Goal: Task Accomplishment & Management: Use online tool/utility

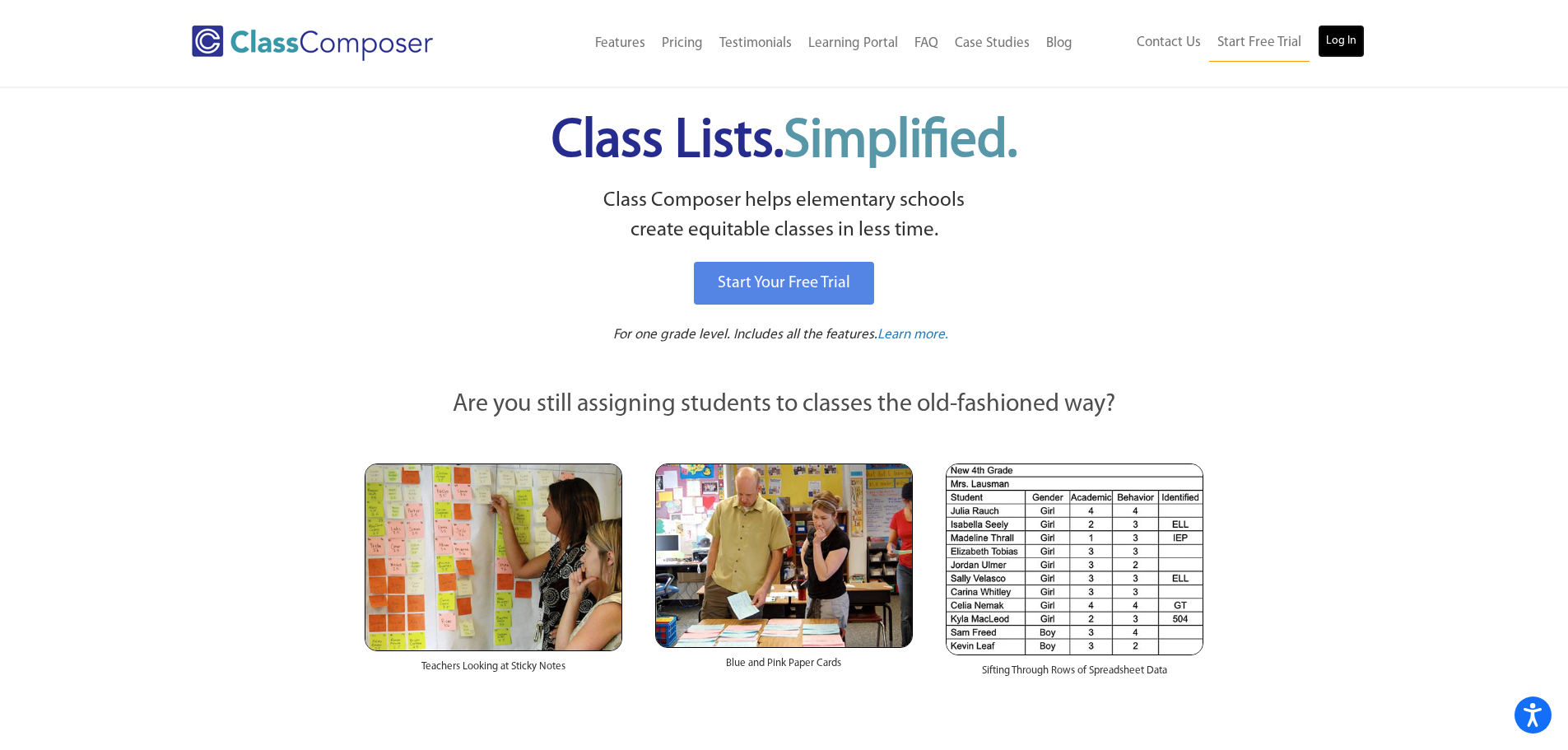
click at [1334, 33] on link "Log In" at bounding box center [1341, 40] width 47 height 33
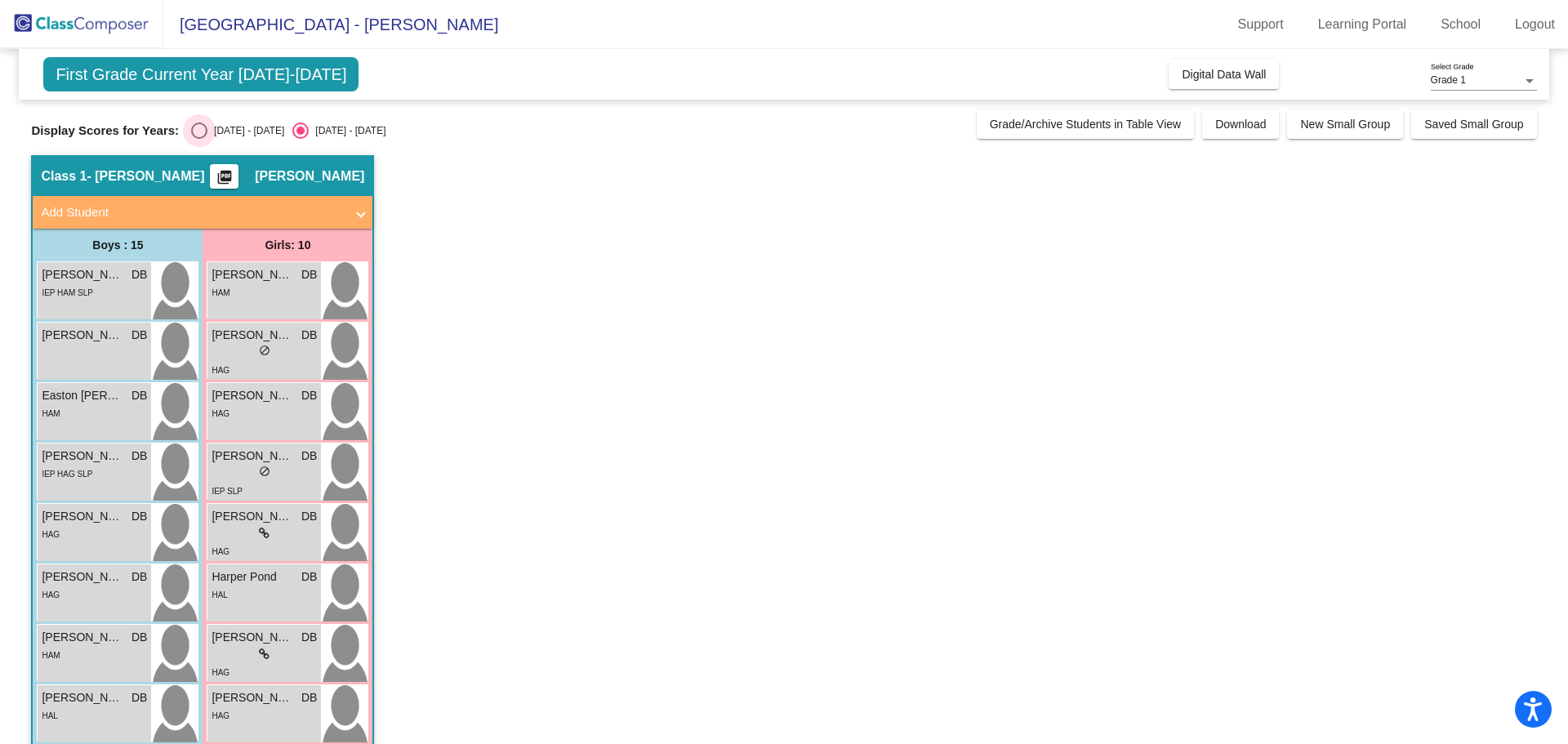
click at [198, 125] on div "Select an option" at bounding box center [200, 131] width 17 height 17
click at [198, 139] on input "[DATE] - [DATE]" at bounding box center [198, 139] width 1 height 1
radio input "true"
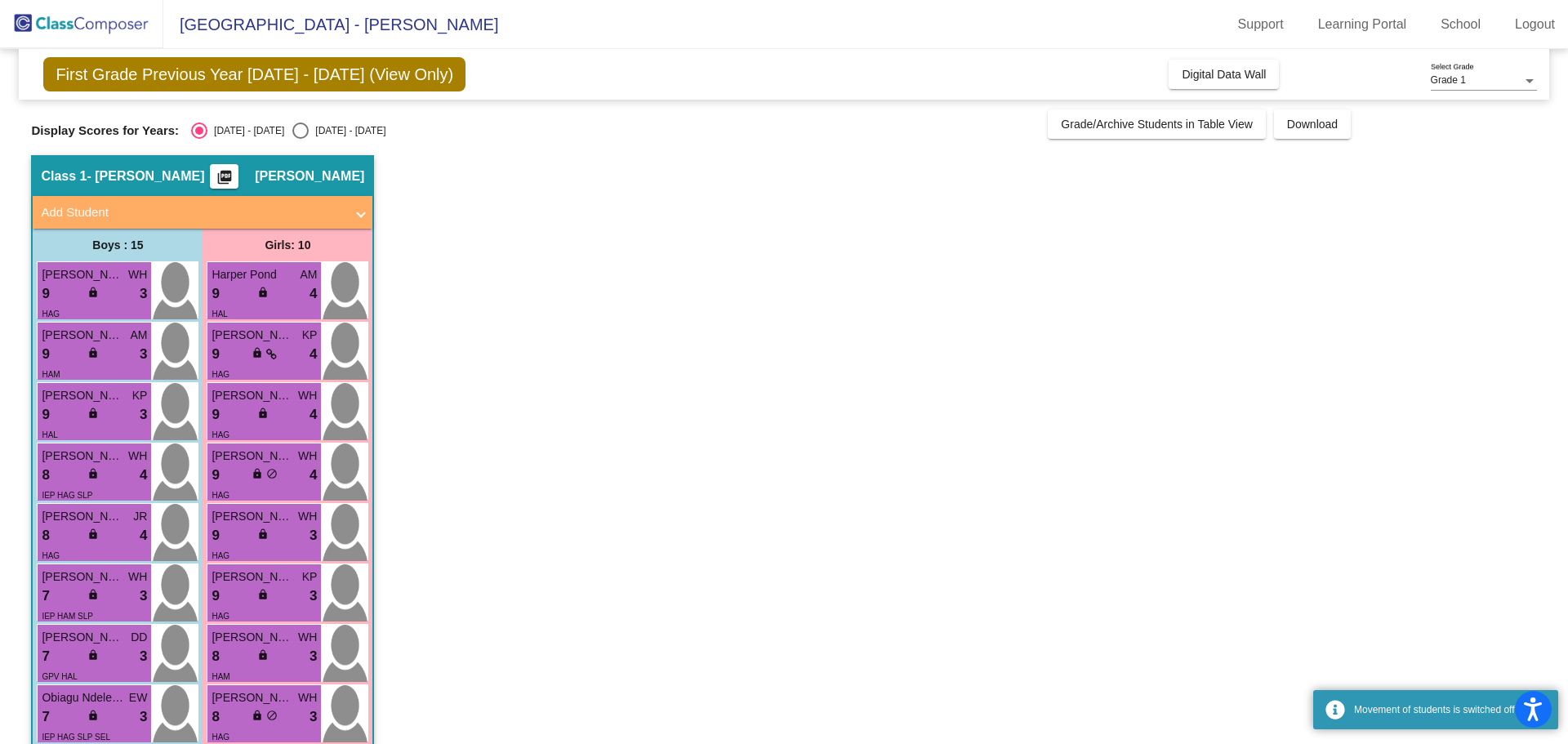
scroll to position [327, 0]
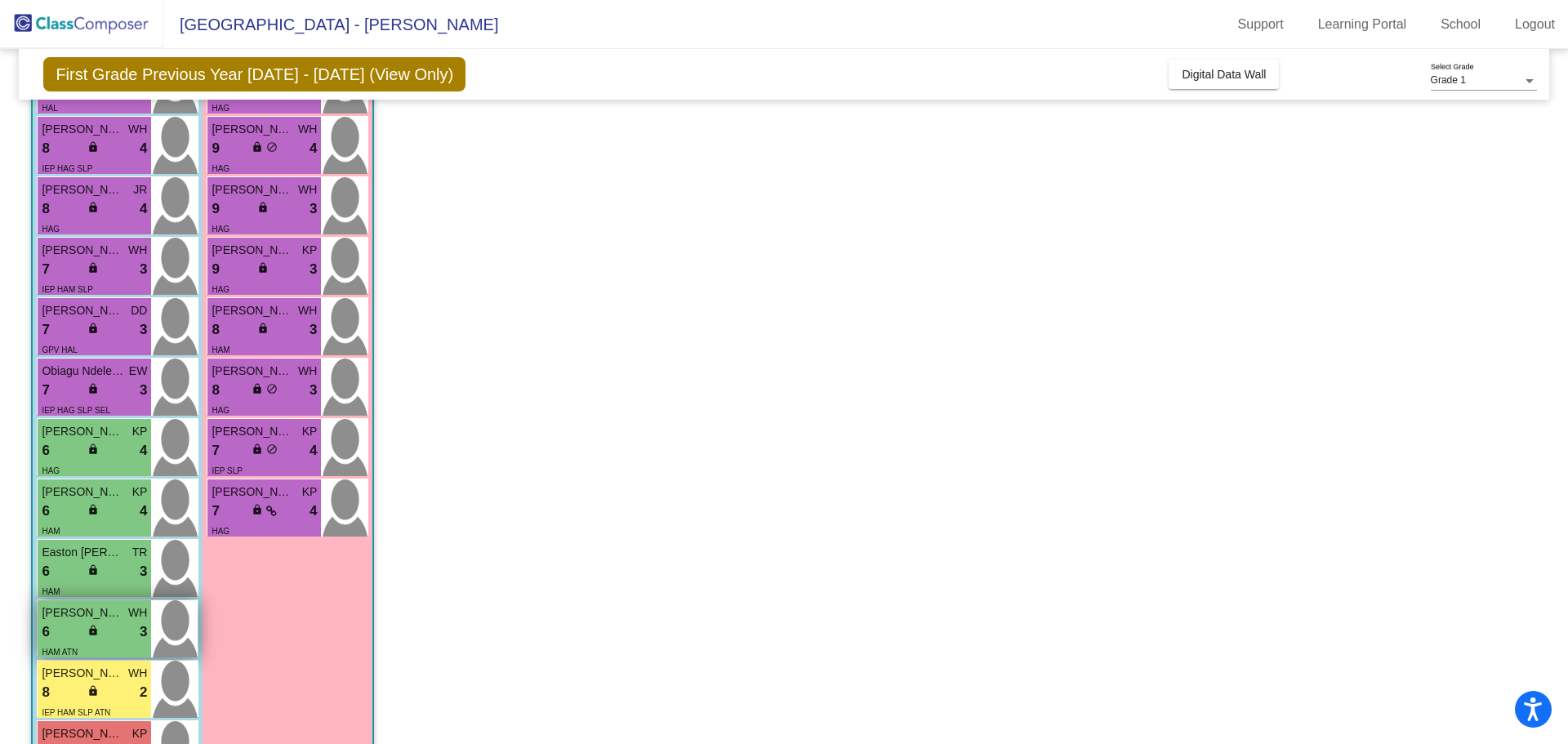
click at [114, 619] on span "[PERSON_NAME]" at bounding box center [83, 613] width 82 height 18
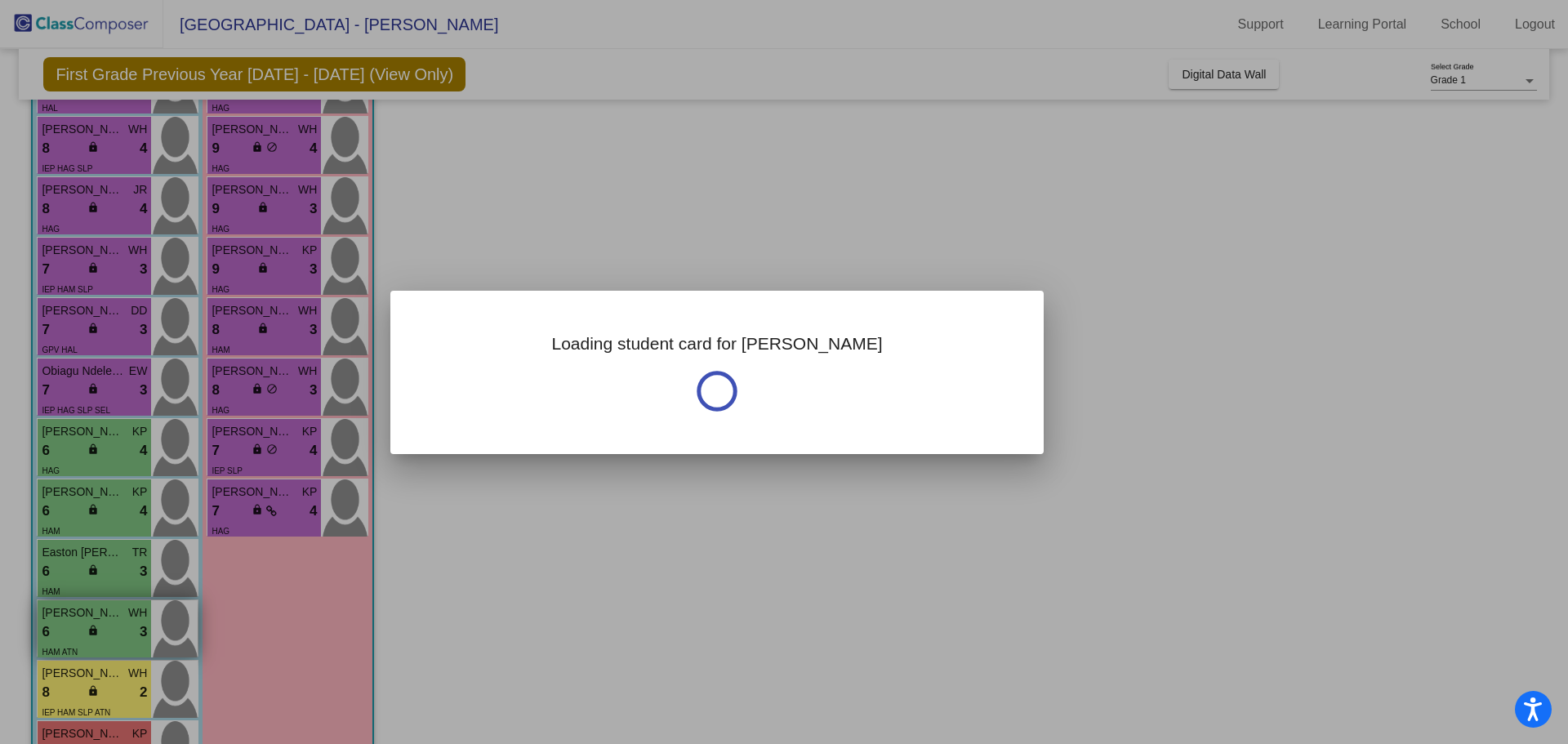
click at [114, 619] on div at bounding box center [784, 372] width 1568 height 744
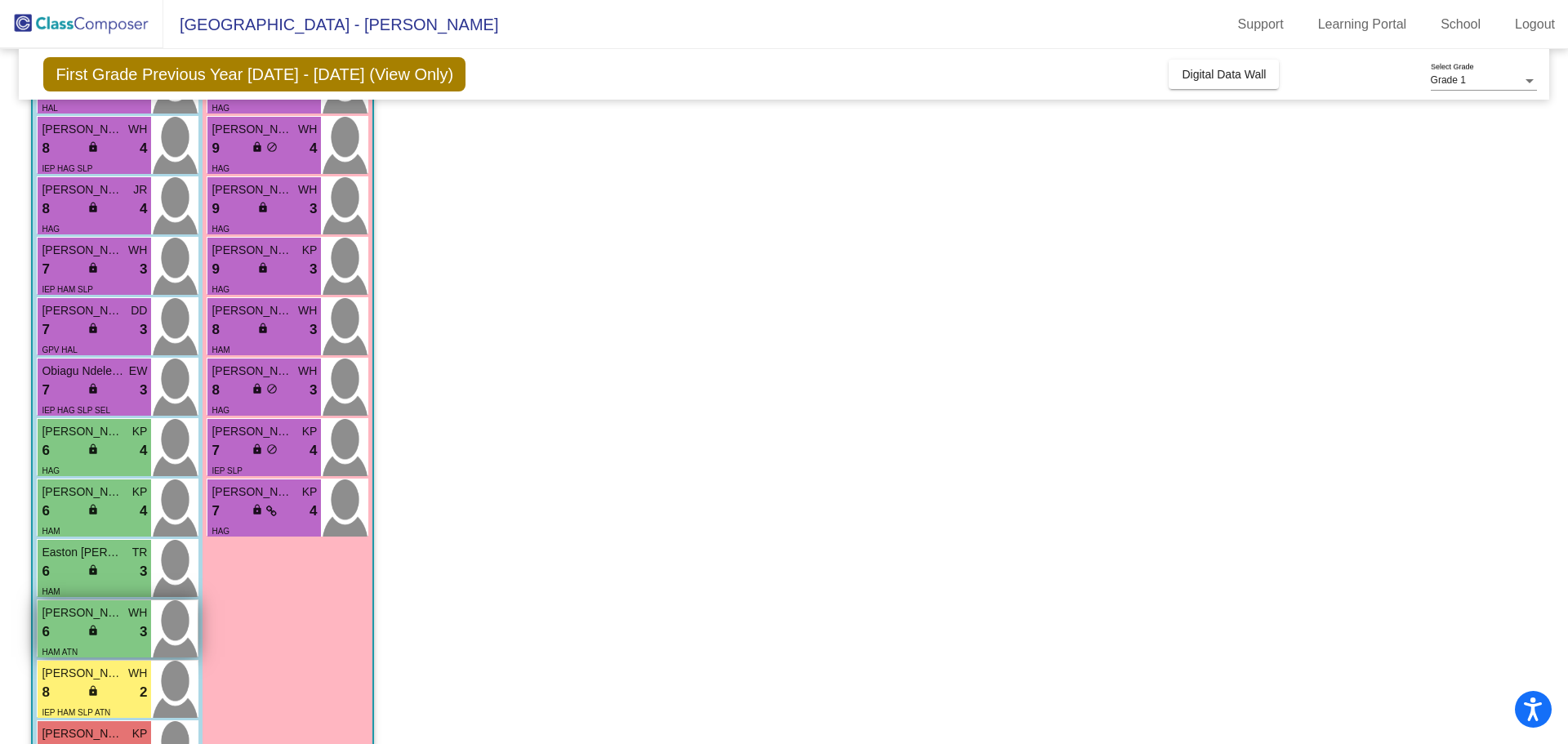
click at [115, 605] on span "[PERSON_NAME]" at bounding box center [83, 613] width 82 height 18
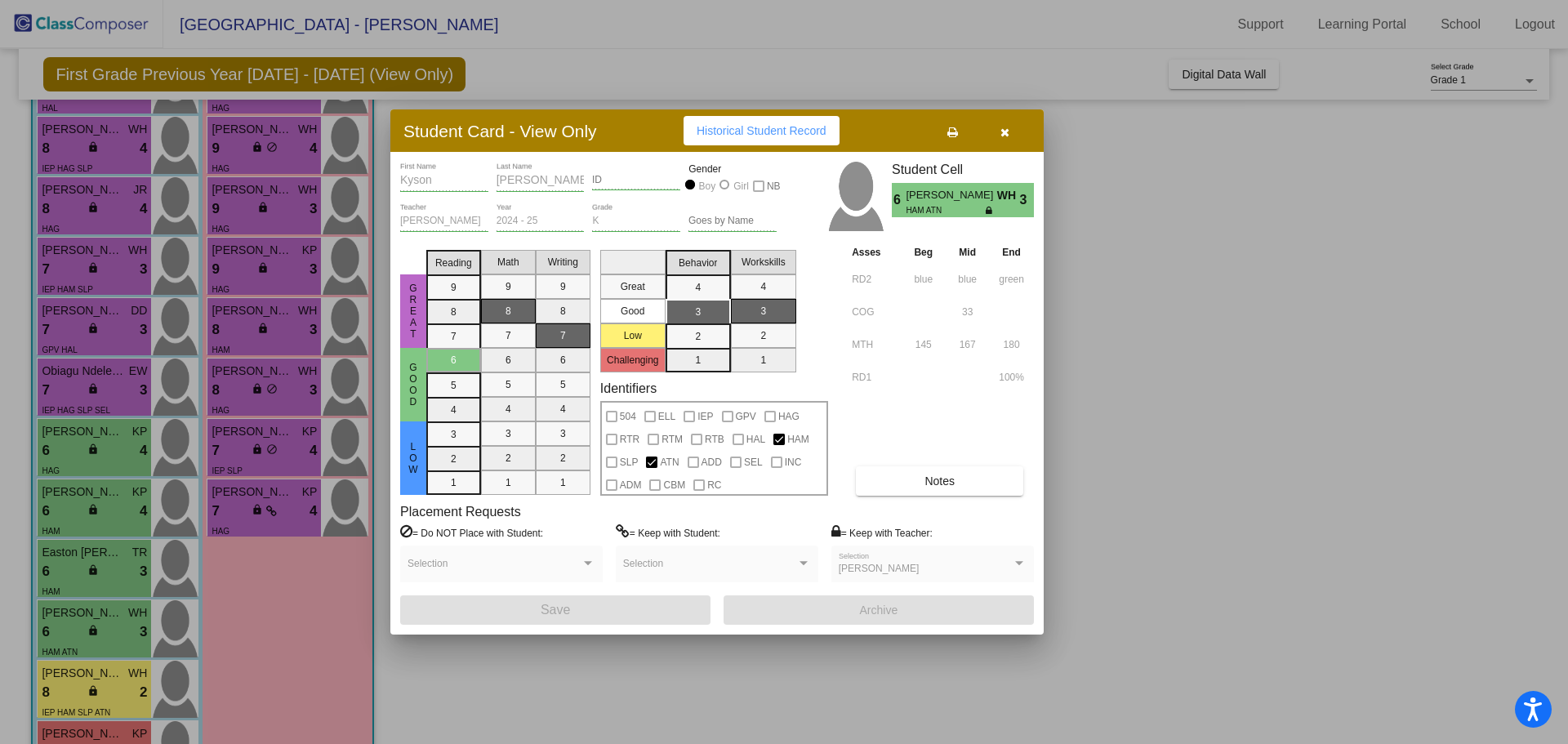
click at [94, 670] on div at bounding box center [784, 372] width 1568 height 744
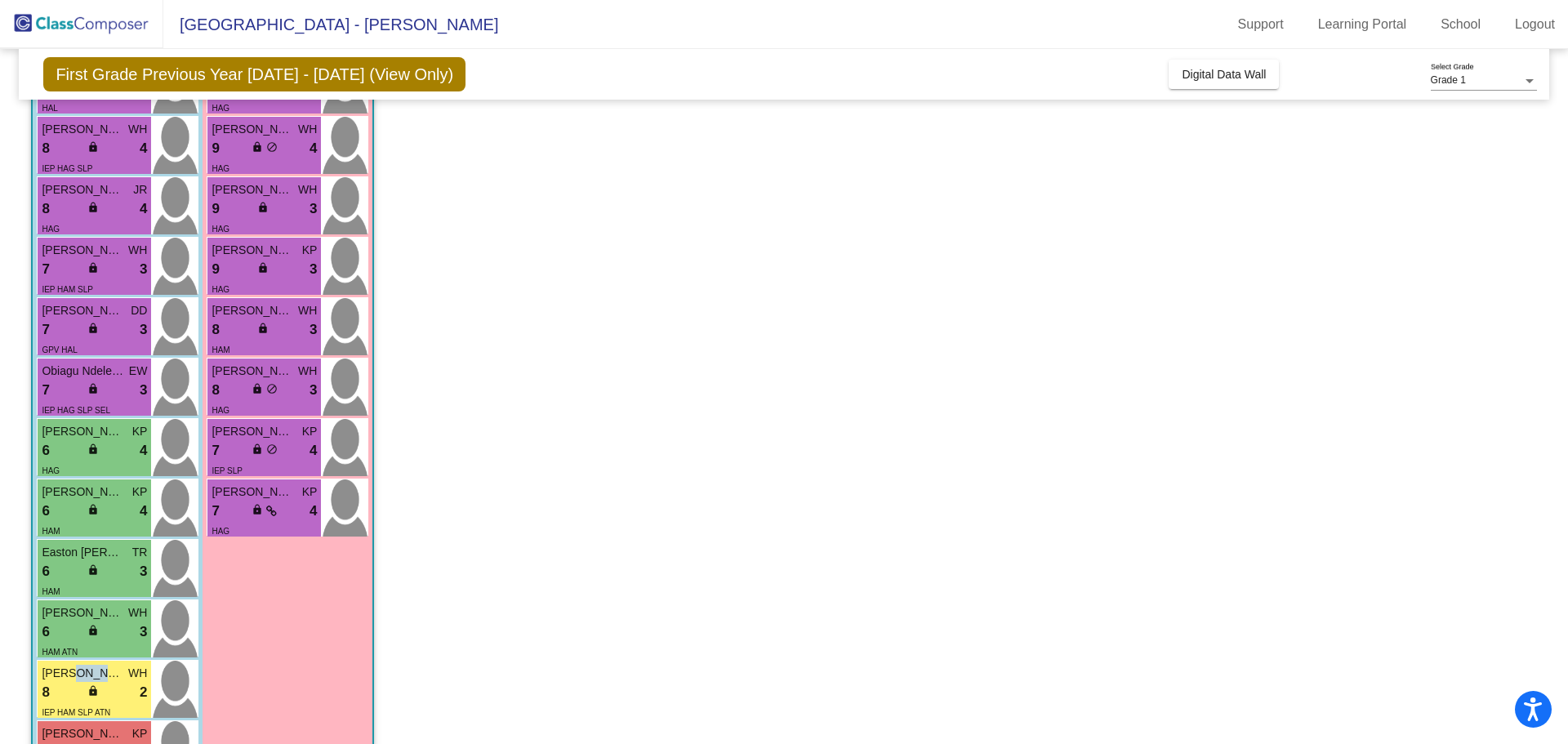
click at [94, 670] on span "[PERSON_NAME]" at bounding box center [83, 673] width 82 height 18
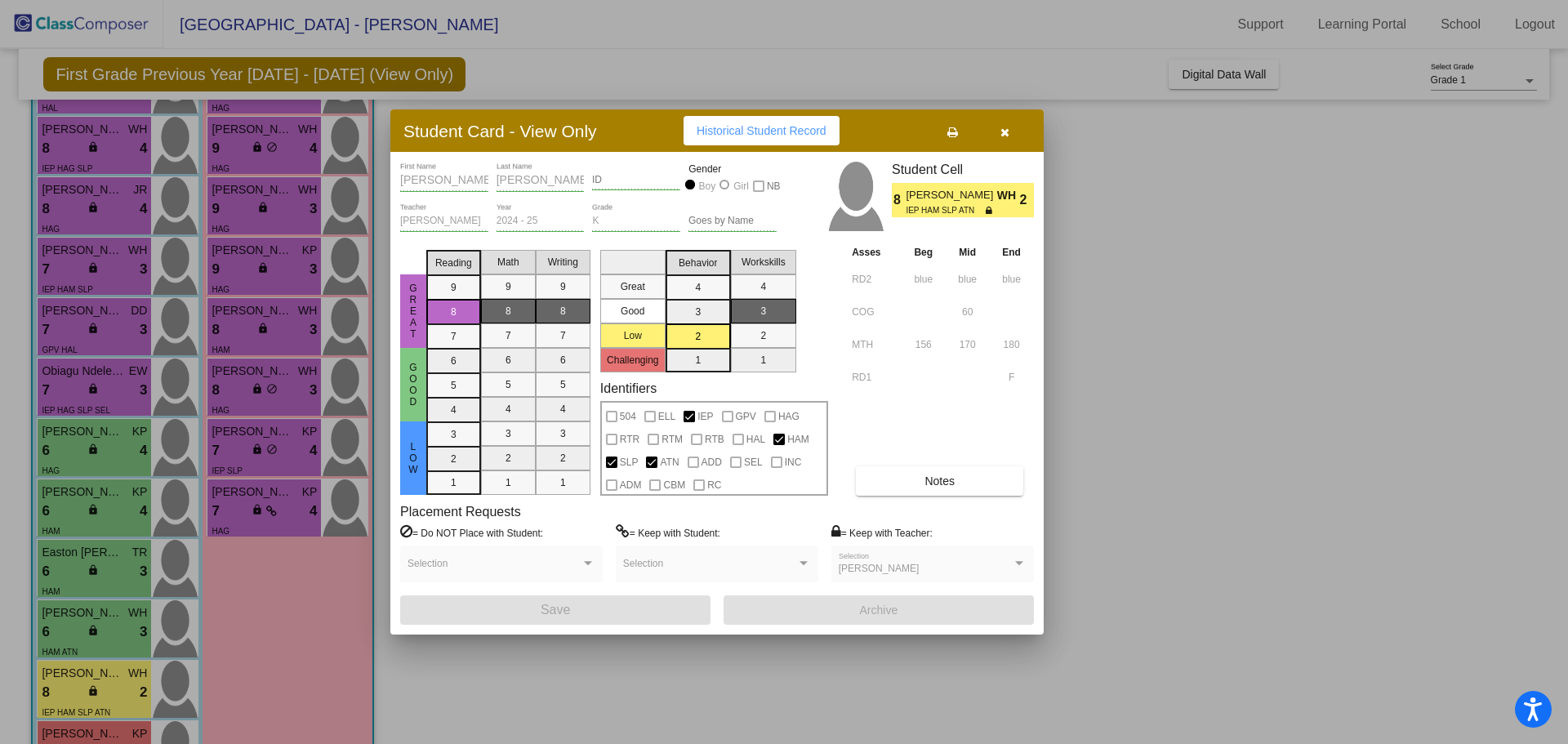
click at [77, 728] on div at bounding box center [784, 372] width 1568 height 744
click at [76, 728] on span "[PERSON_NAME]" at bounding box center [83, 734] width 82 height 18
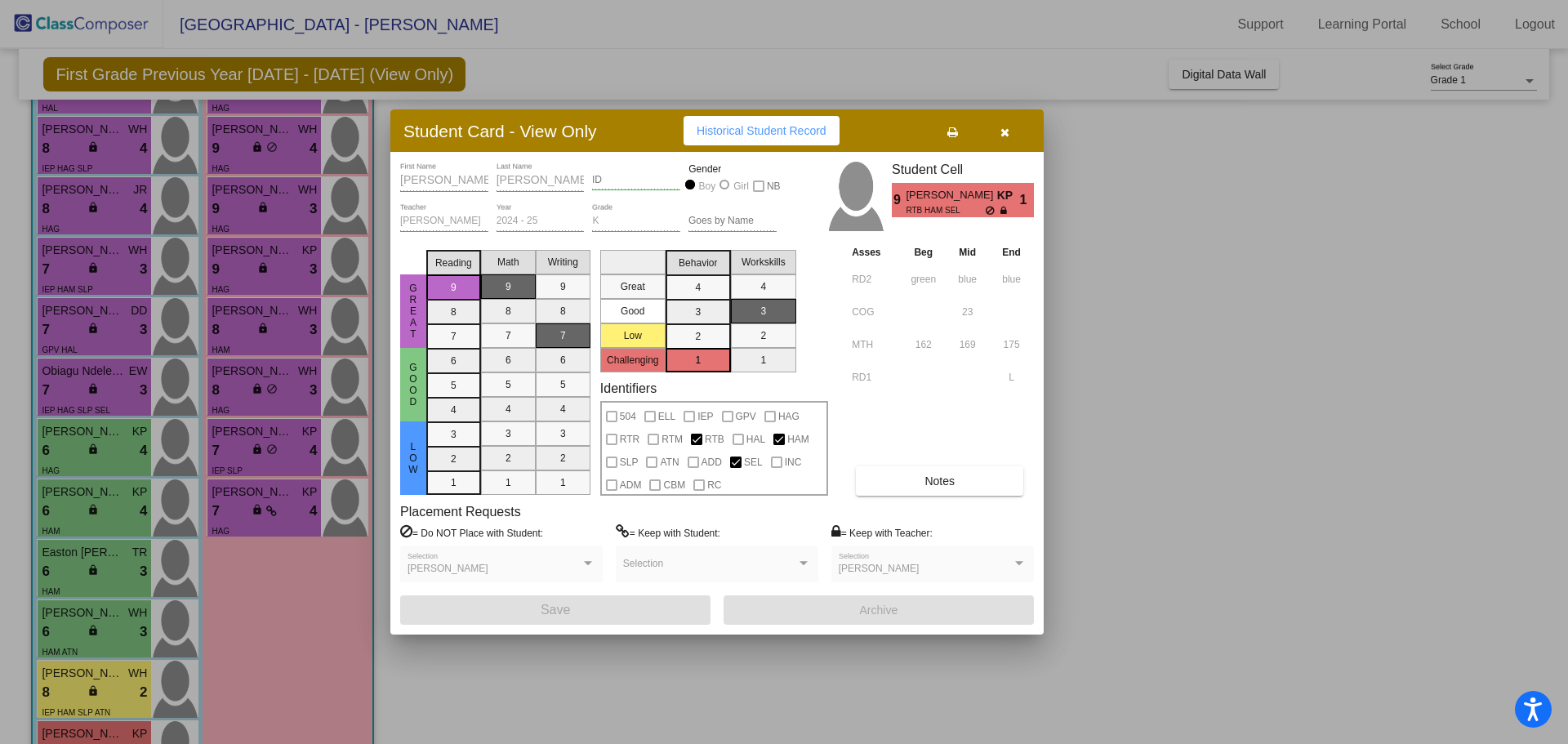
drag, startPoint x: 1248, startPoint y: 346, endPoint x: 1175, endPoint y: 337, distance: 73.6
click at [1244, 344] on div at bounding box center [784, 372] width 1568 height 744
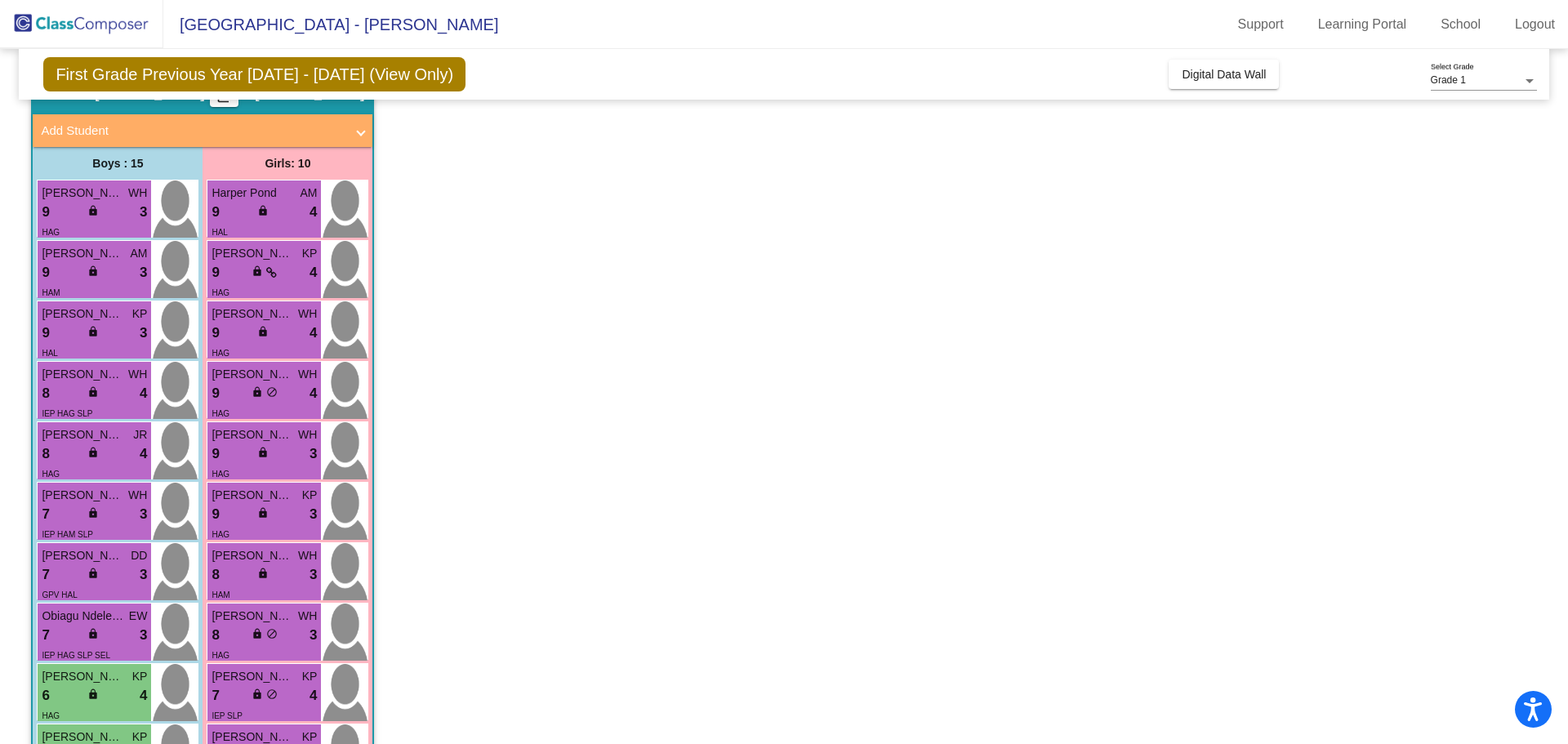
scroll to position [0, 0]
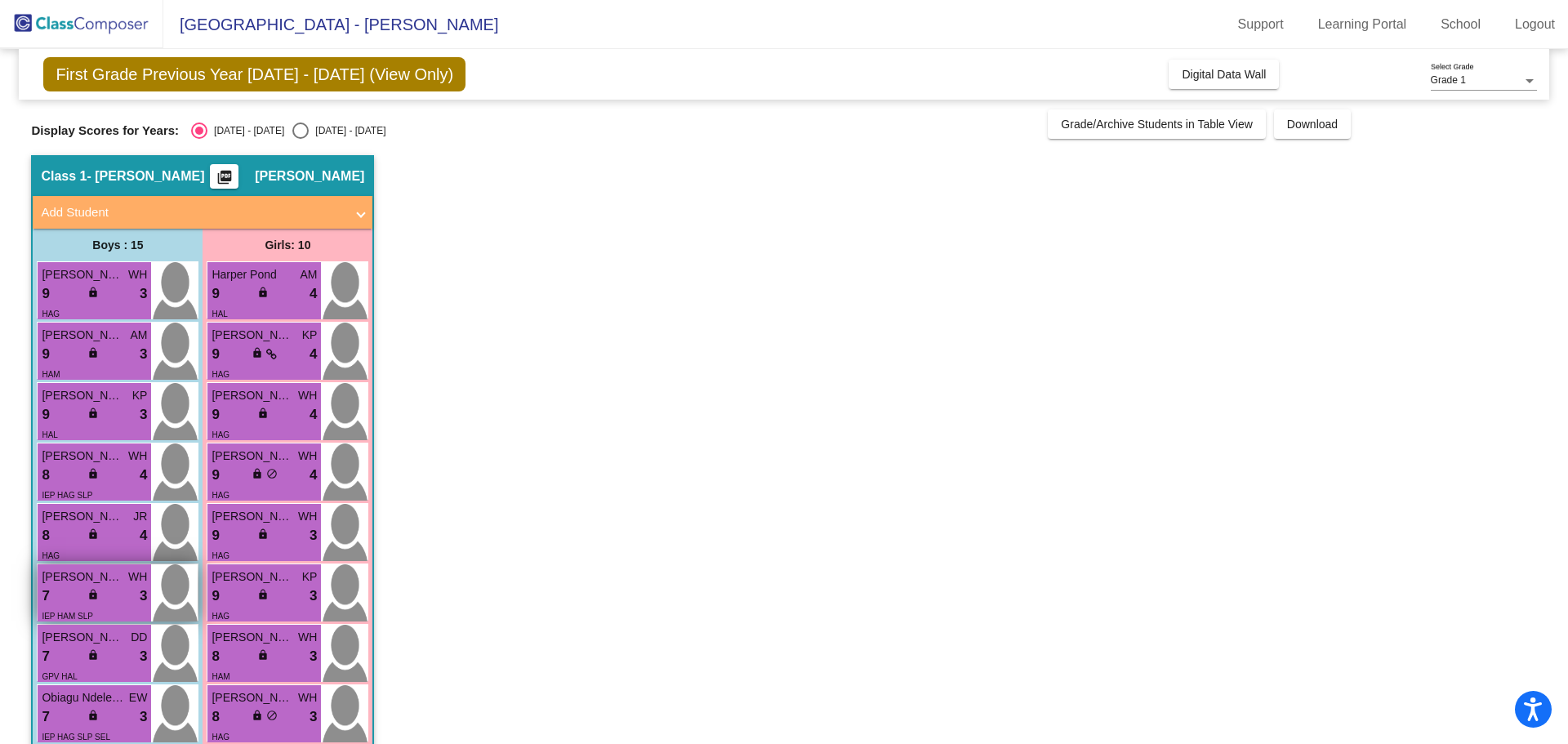
click at [89, 581] on span "[PERSON_NAME]" at bounding box center [83, 577] width 82 height 18
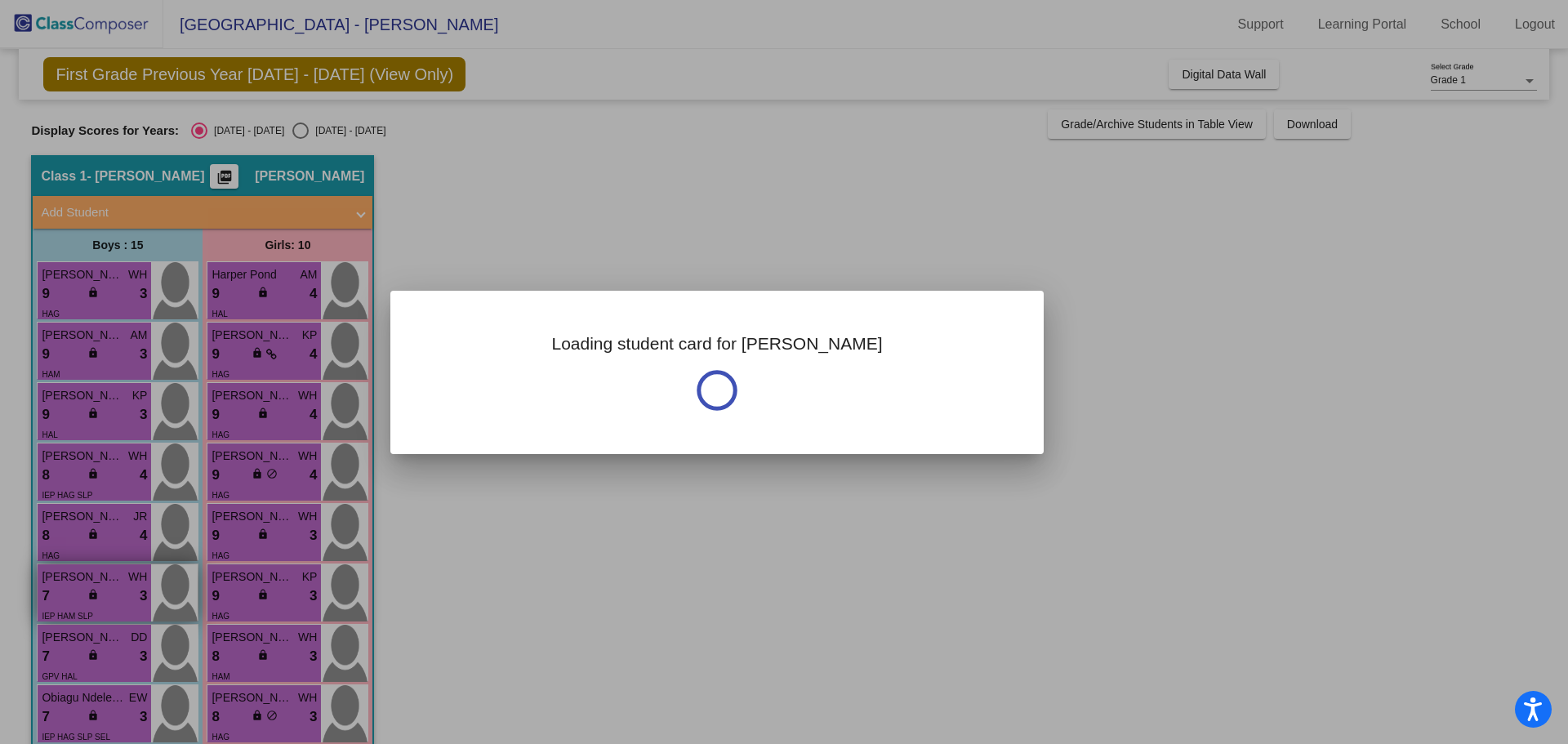
click at [89, 581] on div at bounding box center [784, 372] width 1568 height 744
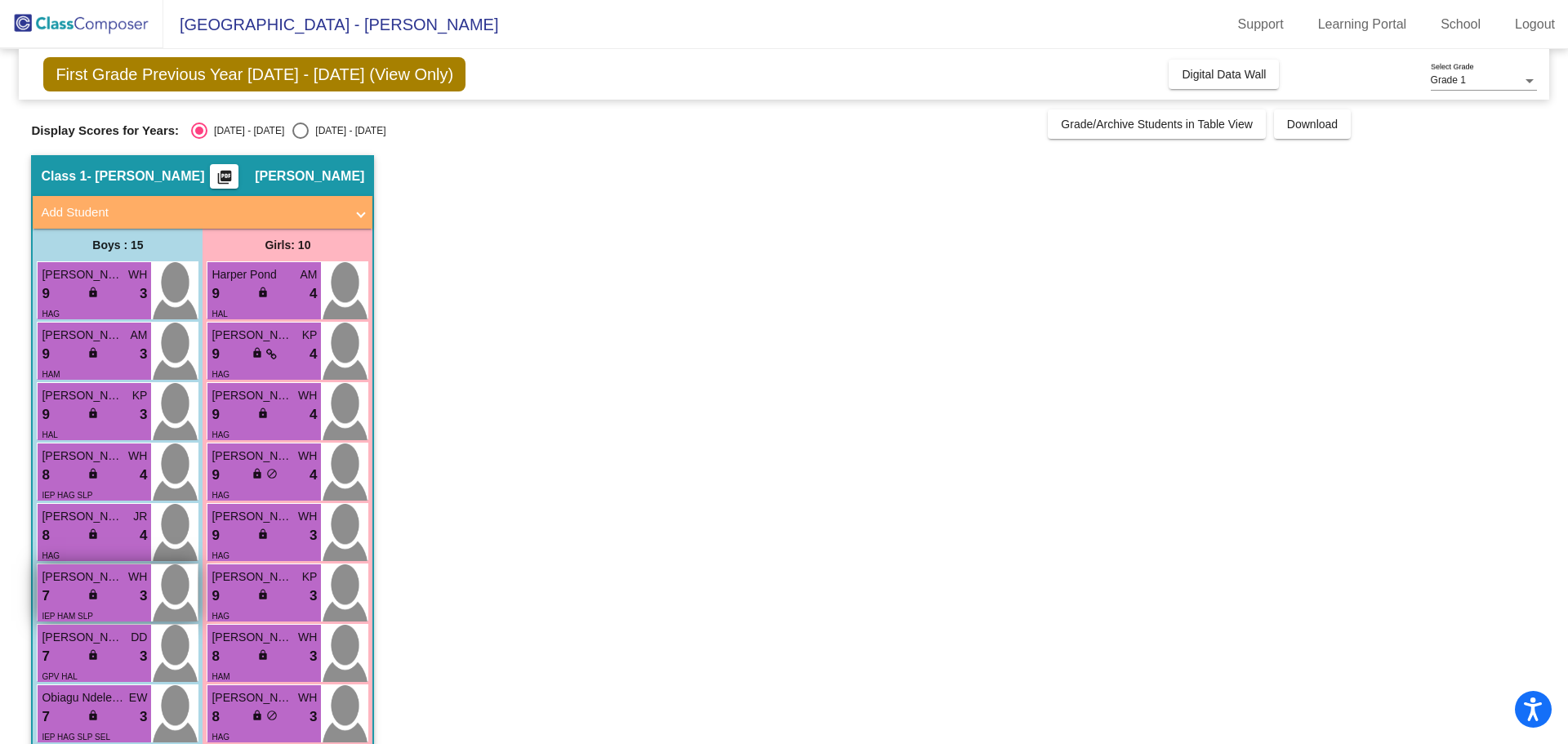
click at [89, 581] on span "[PERSON_NAME]" at bounding box center [83, 577] width 82 height 18
